Goal: Information Seeking & Learning: Learn about a topic

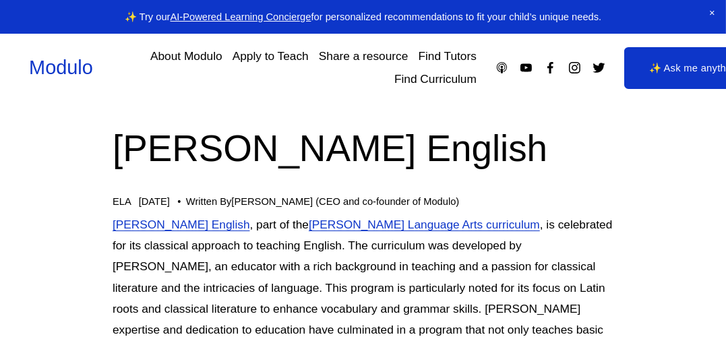
scroll to position [57, 0]
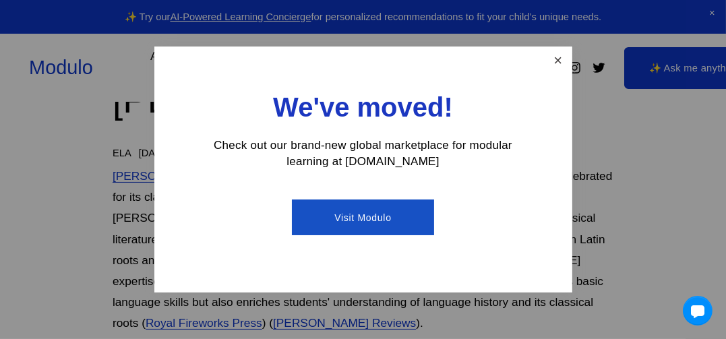
click at [557, 60] on link "Close" at bounding box center [558, 61] width 24 height 24
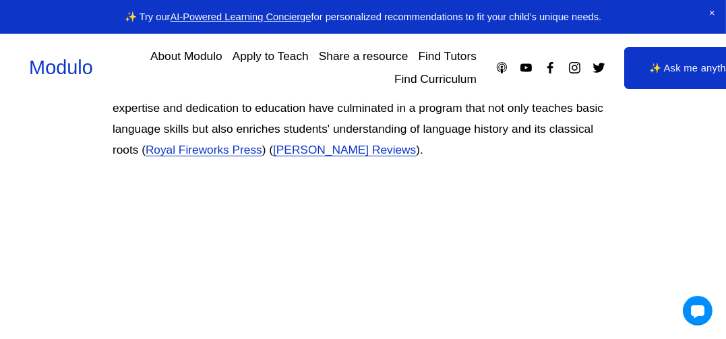
scroll to position [0, 0]
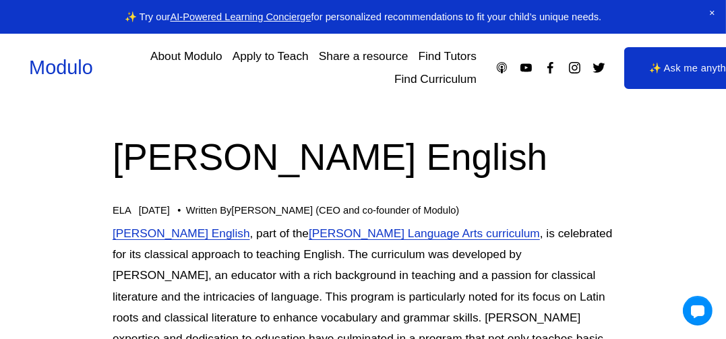
click at [175, 235] on link "[PERSON_NAME] English" at bounding box center [182, 233] width 138 height 13
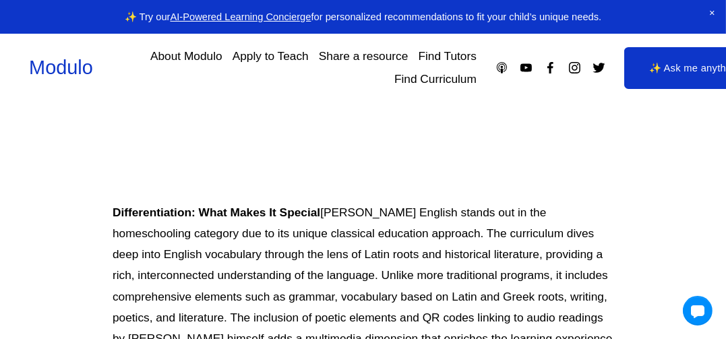
scroll to position [520, 0]
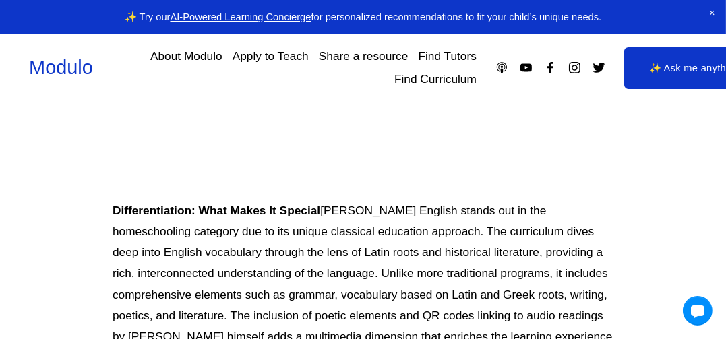
click at [200, 52] on link "About Modulo" at bounding box center [186, 56] width 72 height 24
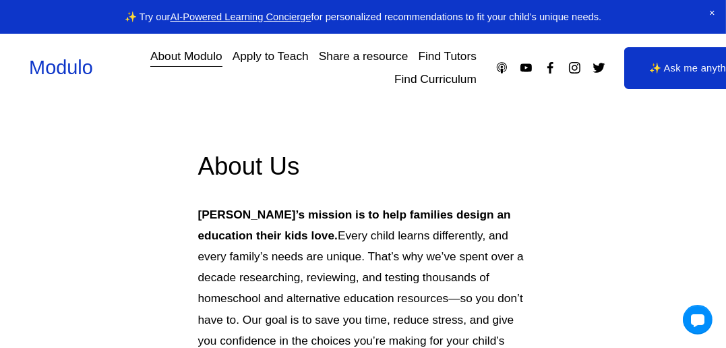
click at [429, 78] on link "Find Curriculum" at bounding box center [435, 80] width 82 height 24
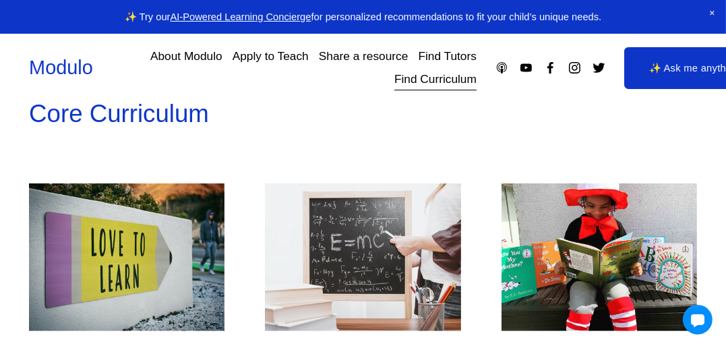
scroll to position [1040, 0]
